Goal: Task Accomplishment & Management: Use online tool/utility

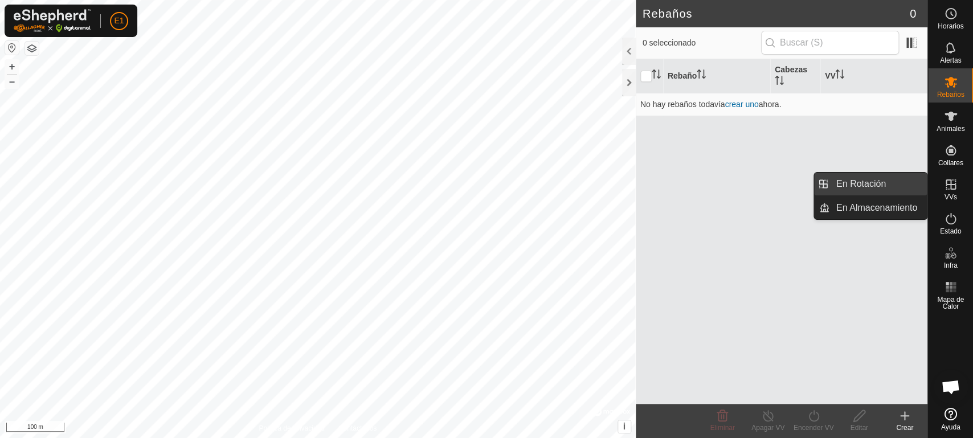
click at [908, 187] on link "En Rotación" at bounding box center [877, 184] width 97 height 23
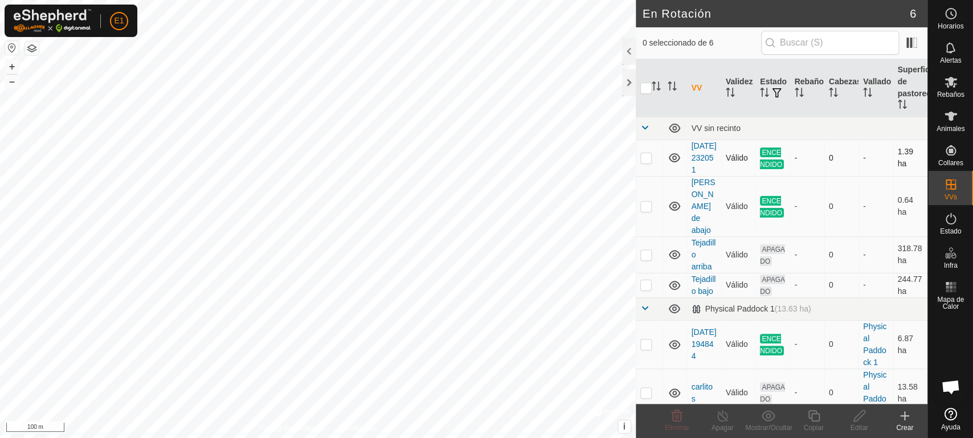
click at [649, 161] on p-checkbox at bounding box center [645, 157] width 11 height 9
checkbox input "true"
click at [647, 202] on td at bounding box center [649, 206] width 27 height 60
checkbox input "true"
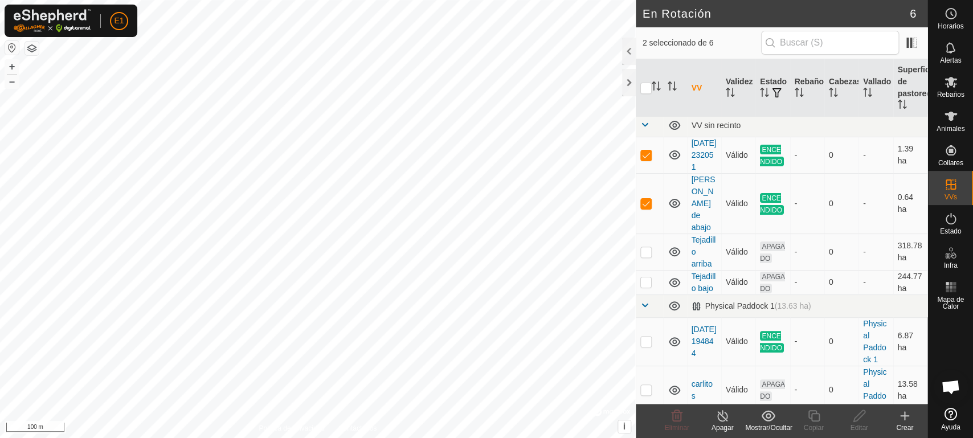
click at [726, 424] on div "Apagar" at bounding box center [723, 428] width 46 height 10
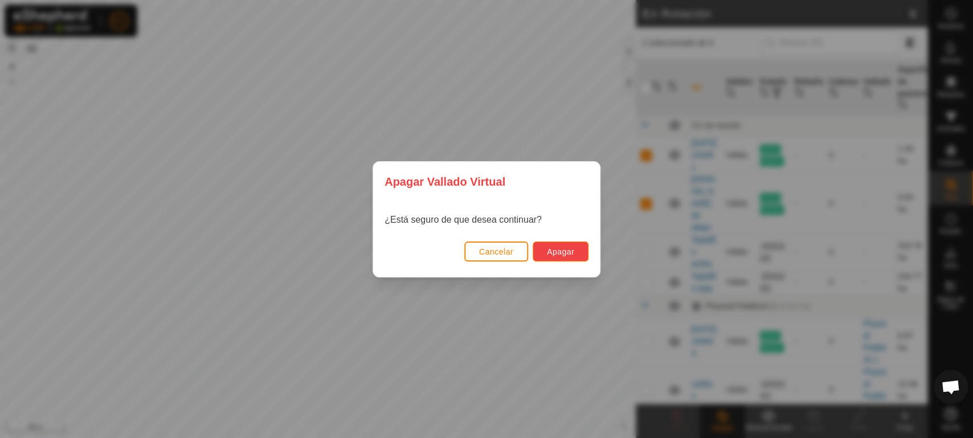
click at [569, 247] on span "Apagar" at bounding box center [560, 251] width 27 height 9
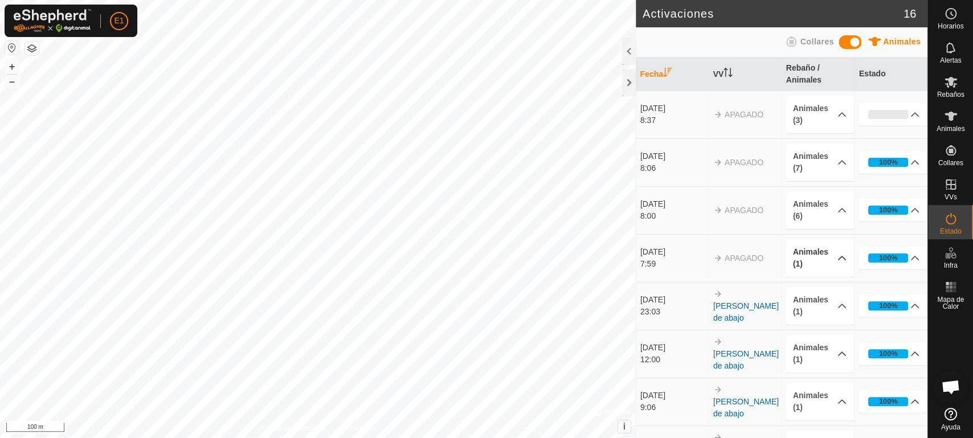
drag, startPoint x: 664, startPoint y: 154, endPoint x: 781, endPoint y: 257, distance: 155.4
click at [786, 257] on p-accordion-header "Animales (1)" at bounding box center [820, 258] width 68 height 38
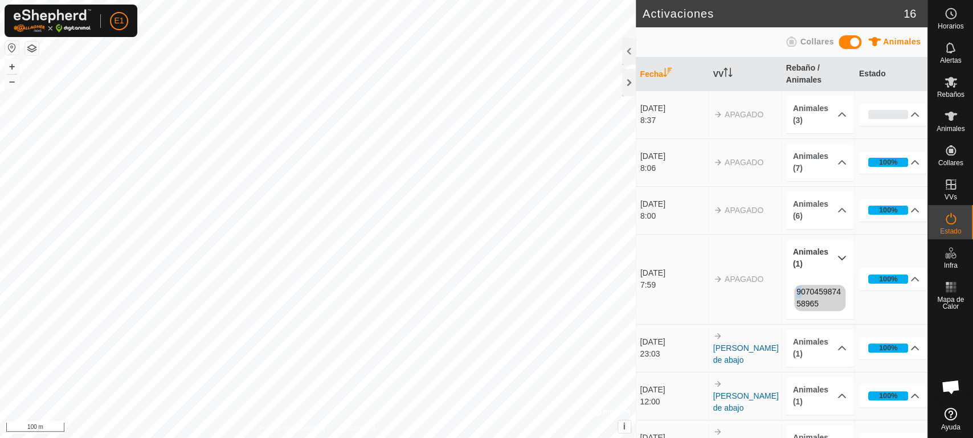
click at [739, 287] on td "APAGADO" at bounding box center [745, 279] width 73 height 90
click at [831, 111] on p-accordion-header "Animales (3)" at bounding box center [820, 115] width 68 height 38
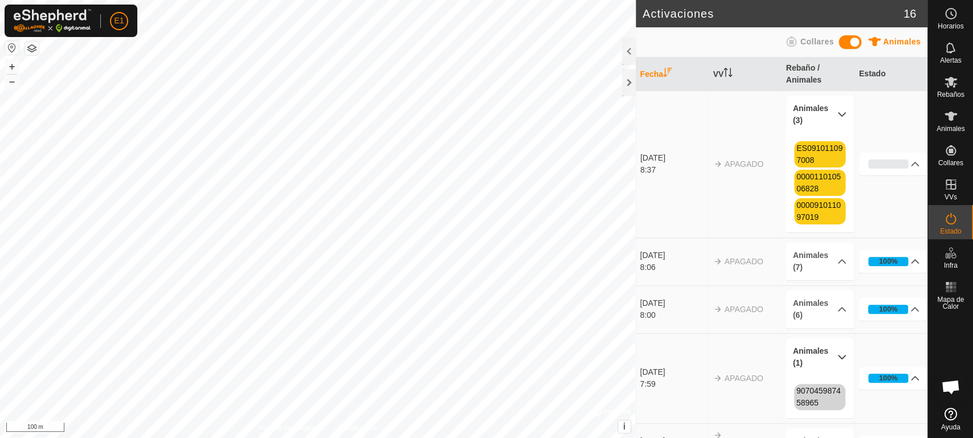
click at [831, 111] on p-accordion-header "Animales (3)" at bounding box center [820, 115] width 68 height 38
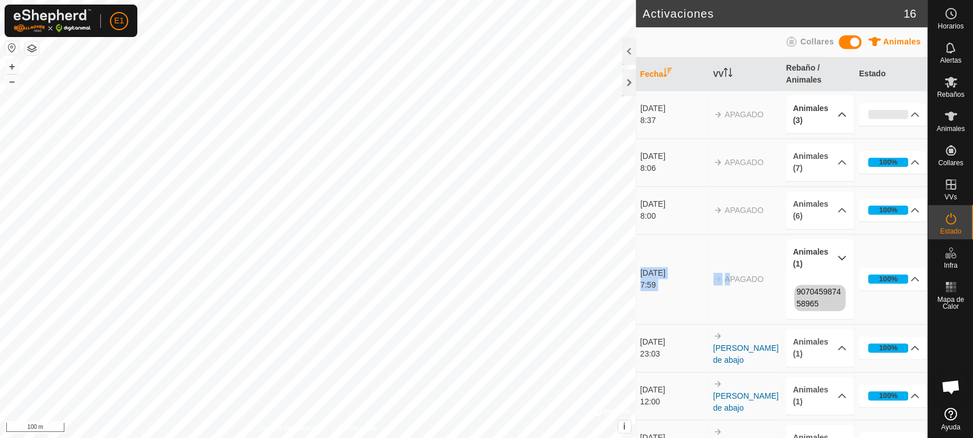
drag, startPoint x: 644, startPoint y: 106, endPoint x: 726, endPoint y: 239, distance: 156.0
click at [726, 239] on td "APAGADO" at bounding box center [745, 279] width 73 height 90
click at [834, 261] on p-accordion-header "Animales (1)" at bounding box center [820, 258] width 68 height 38
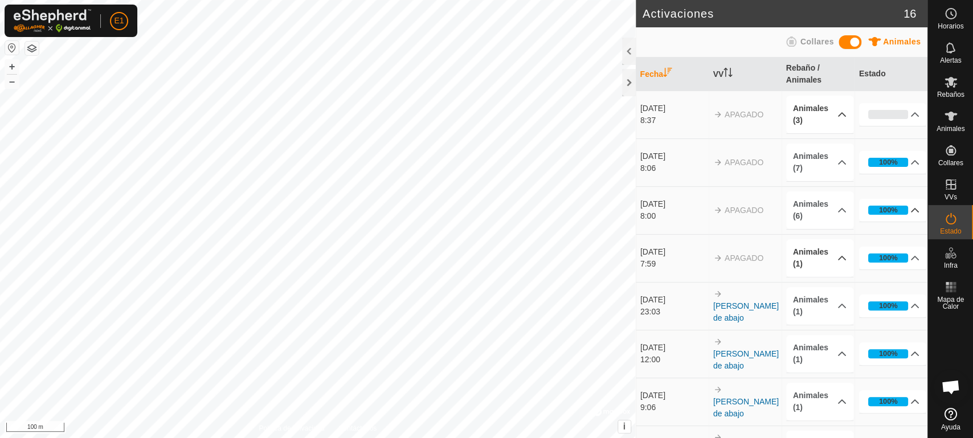
click at [903, 212] on p-accordion-header "100%" at bounding box center [893, 210] width 68 height 23
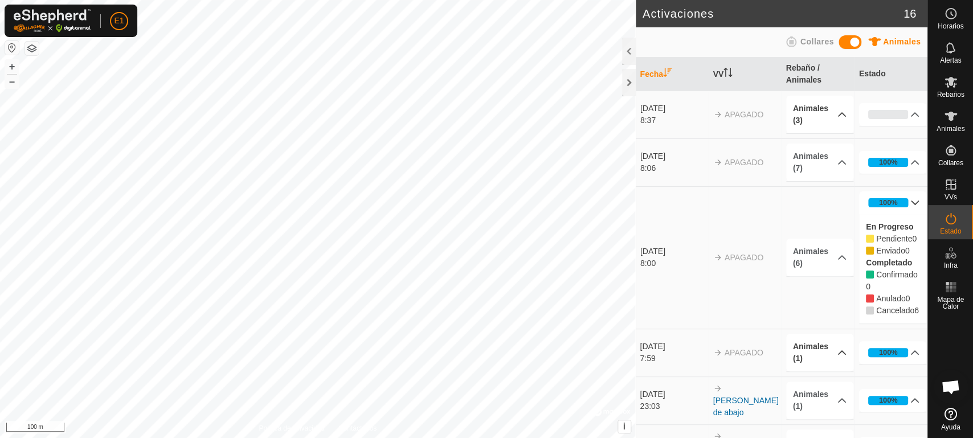
click at [903, 204] on p-accordion-header "100%" at bounding box center [893, 202] width 68 height 23
